Goal: Task Accomplishment & Management: Manage account settings

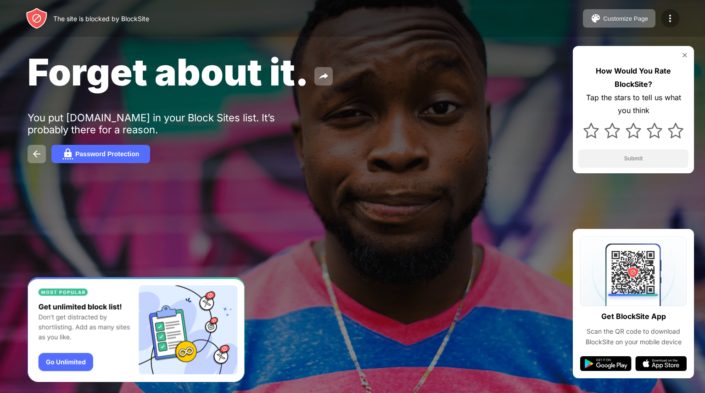
click at [670, 21] on img at bounding box center [670, 18] width 11 height 11
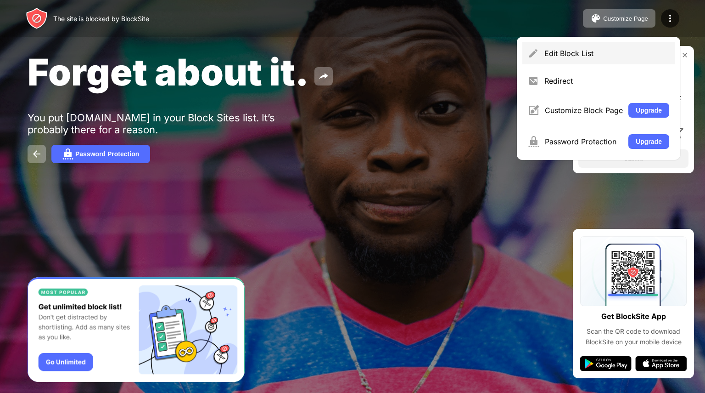
click at [613, 58] on div "Edit Block List" at bounding box center [599, 53] width 152 height 22
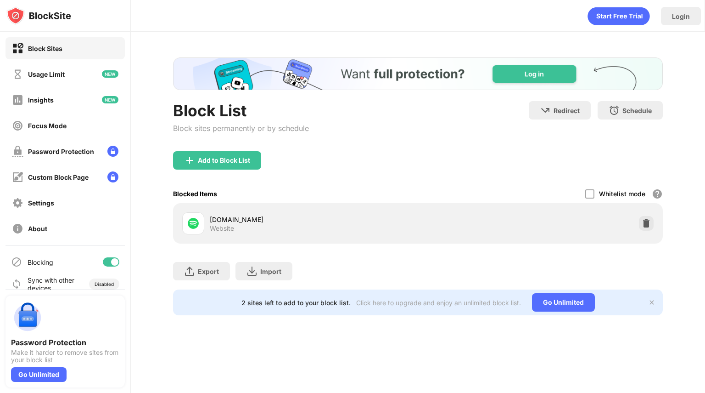
click at [655, 222] on div "[DOMAIN_NAME] Website" at bounding box center [418, 223] width 479 height 29
click at [653, 223] on div at bounding box center [646, 223] width 15 height 15
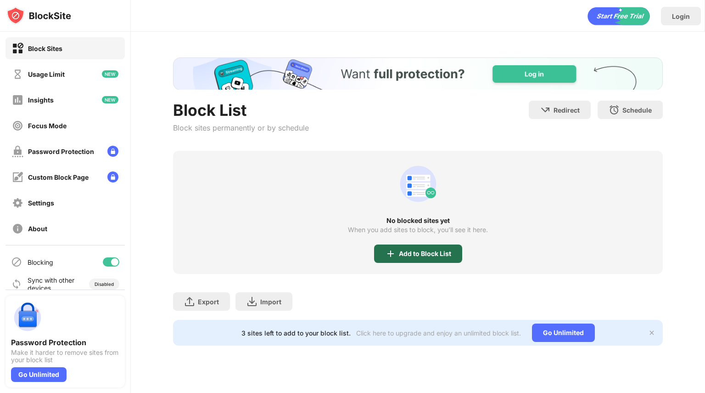
click at [433, 248] on div "Add to Block List" at bounding box center [418, 253] width 88 height 18
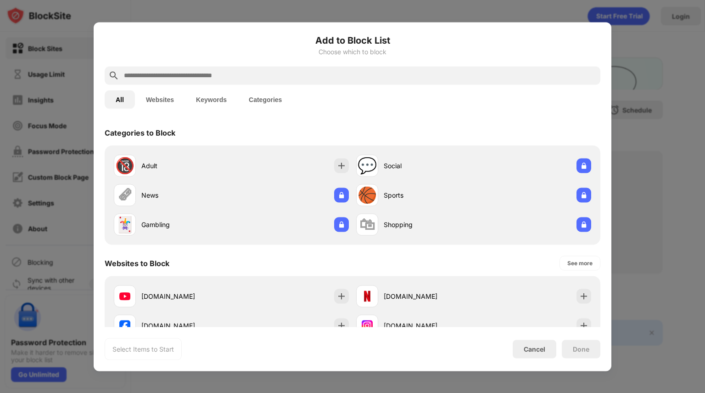
click at [452, 81] on div at bounding box center [353, 75] width 496 height 18
click at [458, 79] on input "text" at bounding box center [360, 75] width 474 height 11
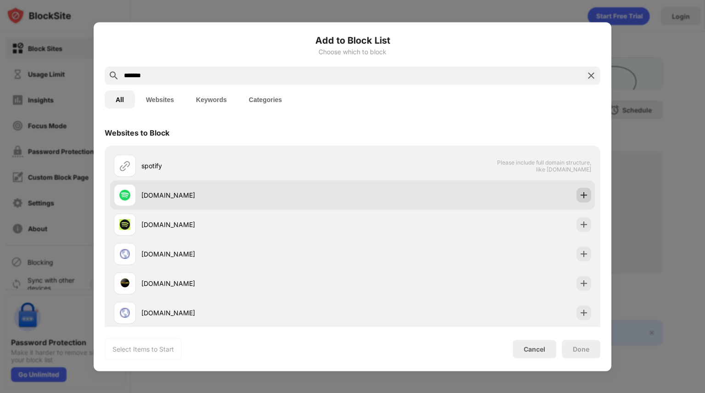
type input "*******"
click at [577, 199] on div at bounding box center [584, 194] width 15 height 15
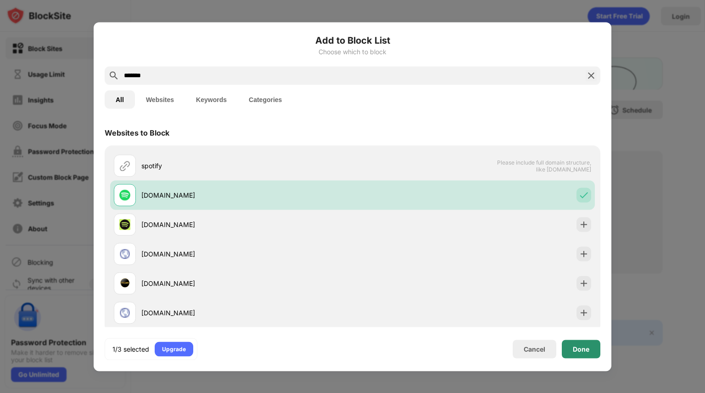
click at [581, 349] on div "Done" at bounding box center [581, 348] width 17 height 7
